Goal: Find contact information: Find contact information

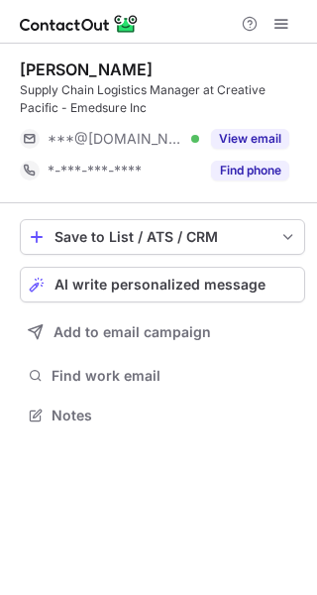
scroll to position [400, 317]
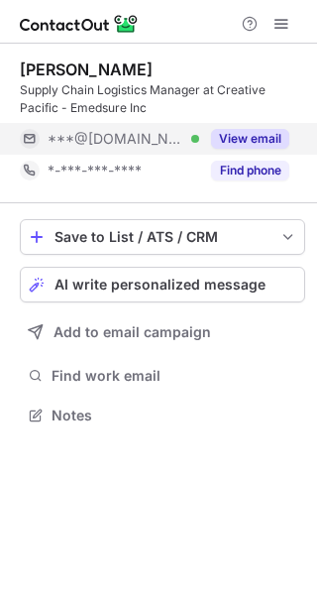
click at [257, 144] on button "View email" at bounding box center [250, 139] width 78 height 20
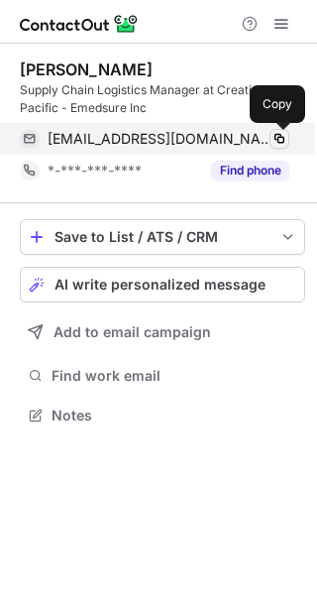
click at [284, 139] on span at bounding box center [279, 139] width 16 height 16
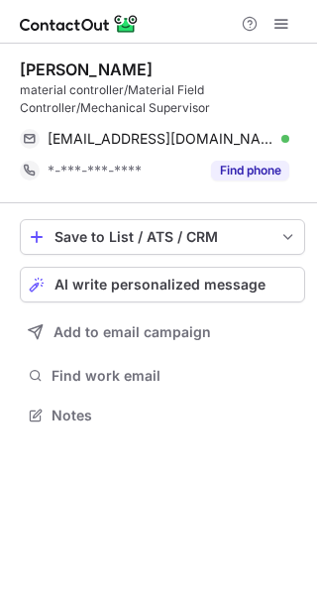
scroll to position [400, 317]
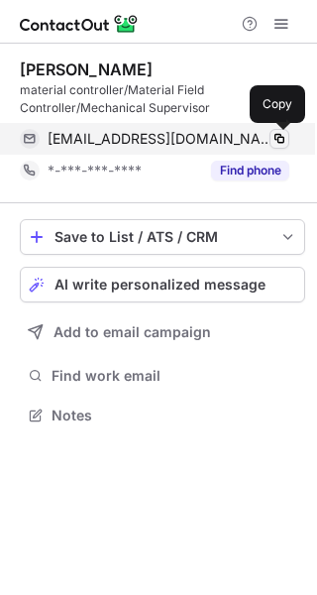
click at [281, 140] on span at bounding box center [279, 139] width 16 height 16
